Goal: Navigation & Orientation: Find specific page/section

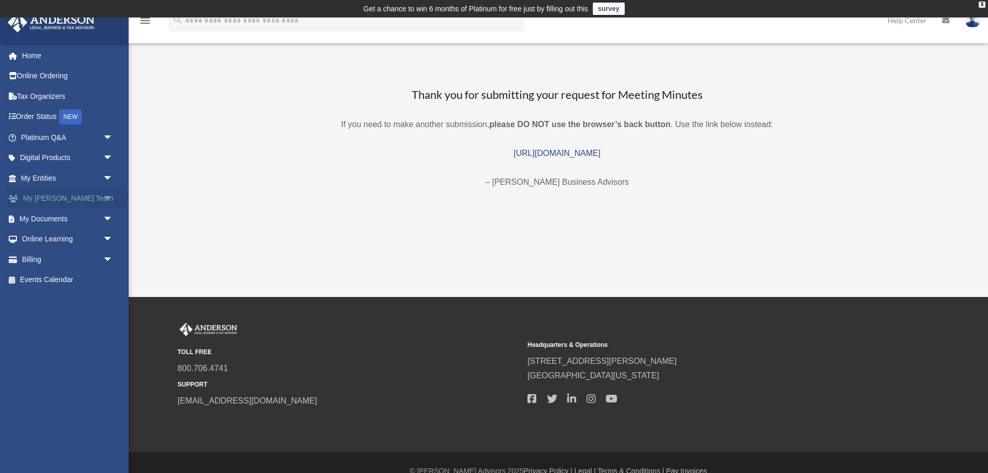
click at [48, 197] on link "My Anderson Team arrow_drop_down" at bounding box center [68, 198] width 122 height 21
click at [49, 177] on link "My Entities arrow_drop_down" at bounding box center [68, 178] width 122 height 21
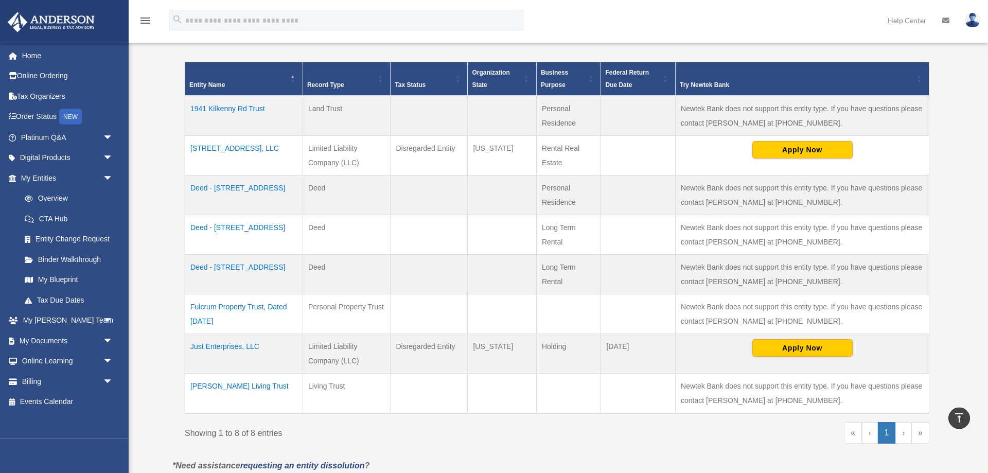
scroll to position [210, 0]
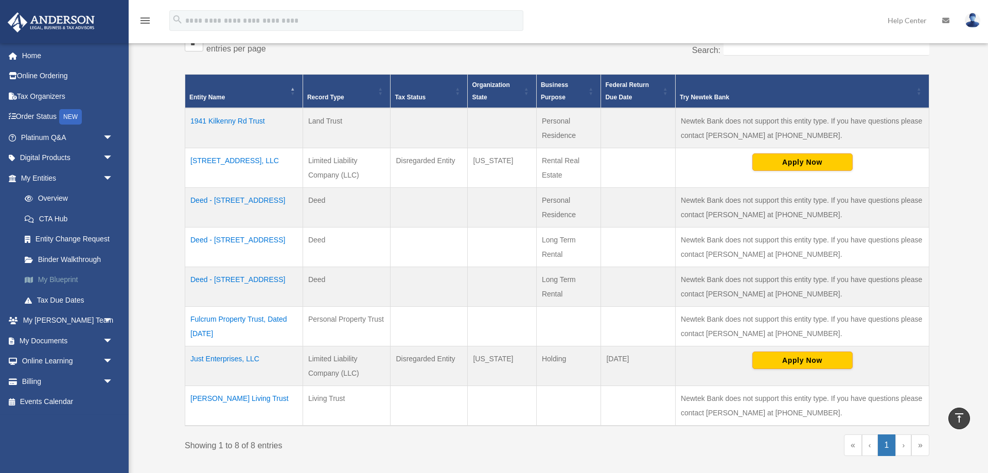
click at [64, 283] on link "My Blueprint" at bounding box center [71, 280] width 114 height 21
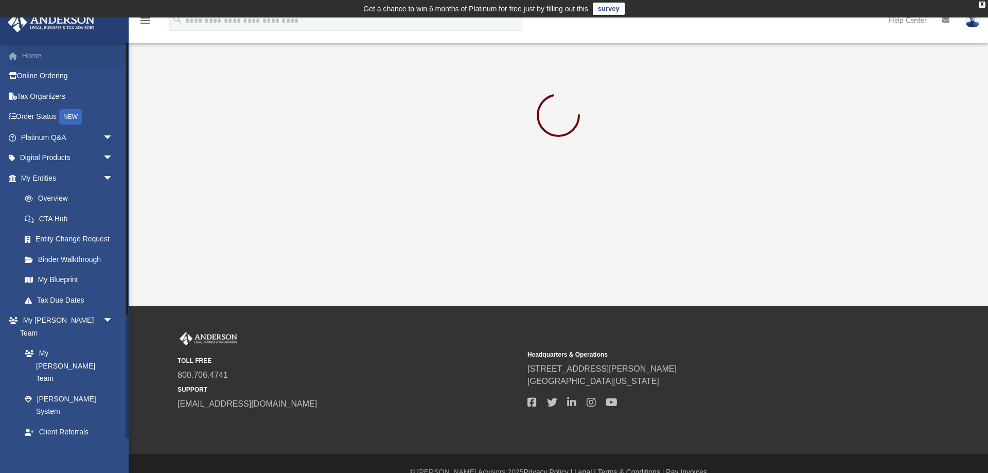
click at [39, 57] on link "Home" at bounding box center [68, 55] width 122 height 21
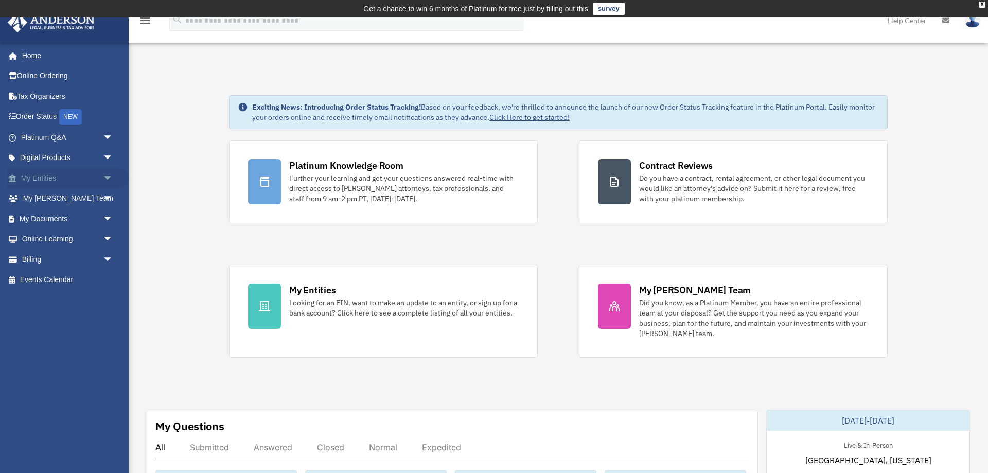
click at [107, 178] on span "arrow_drop_down" at bounding box center [113, 178] width 21 height 21
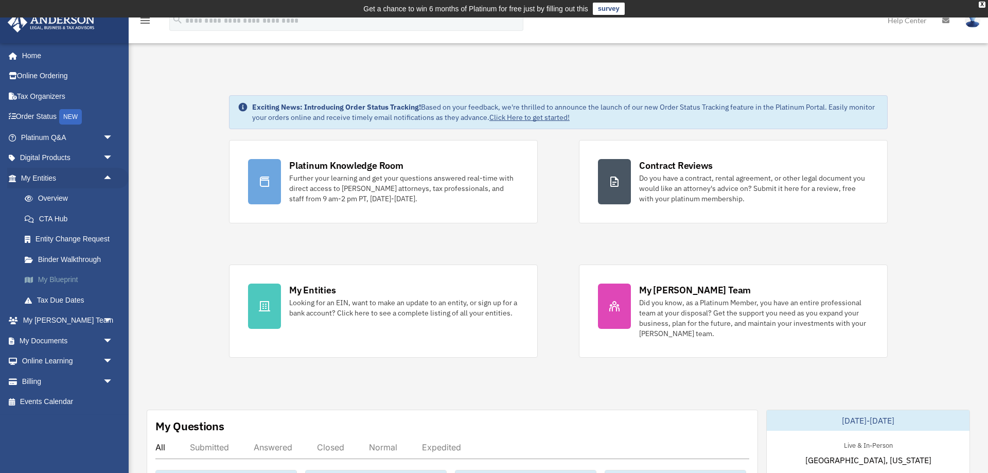
click at [61, 279] on link "My Blueprint" at bounding box center [71, 280] width 114 height 21
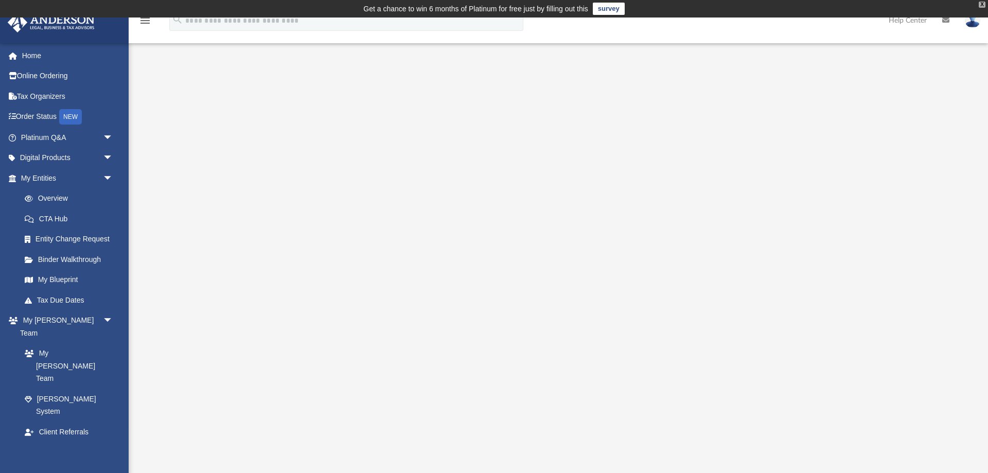
click at [981, 5] on div "X" at bounding box center [982, 5] width 7 height 6
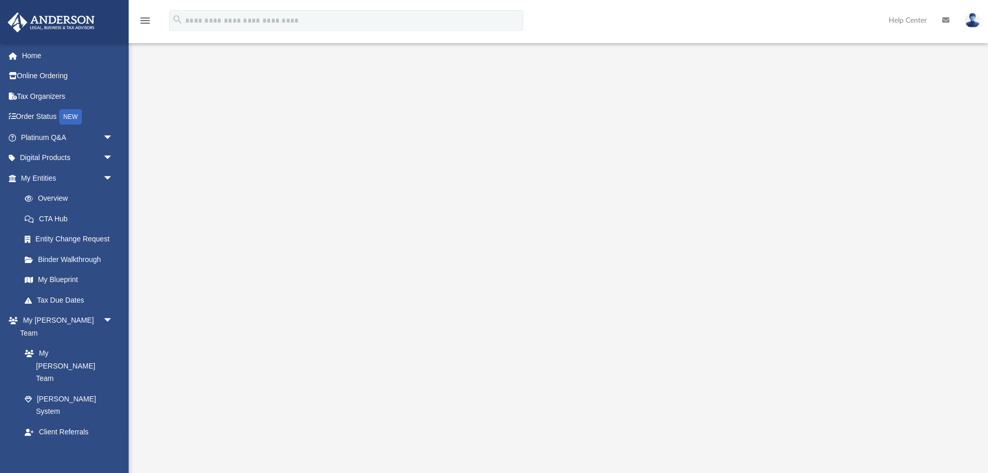
click at [976, 22] on img at bounding box center [972, 20] width 15 height 15
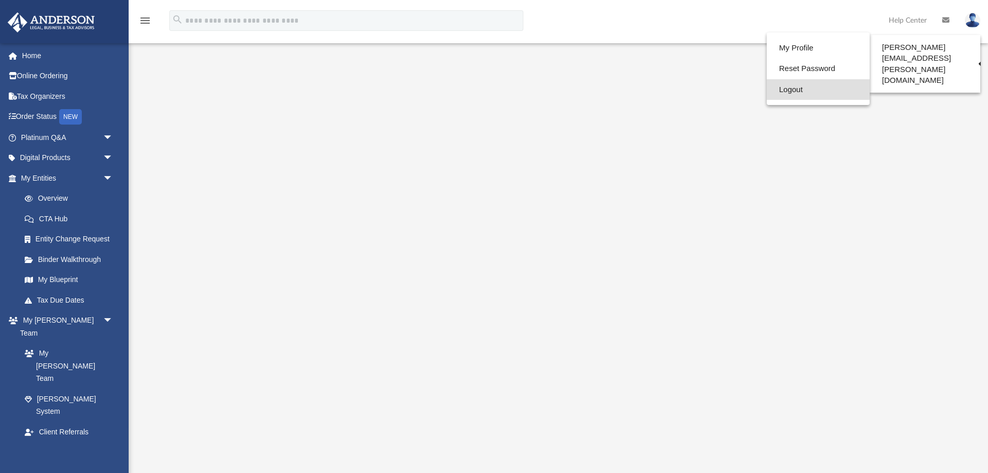
click at [777, 93] on link "Logout" at bounding box center [818, 89] width 103 height 21
